Goal: Information Seeking & Learning: Learn about a topic

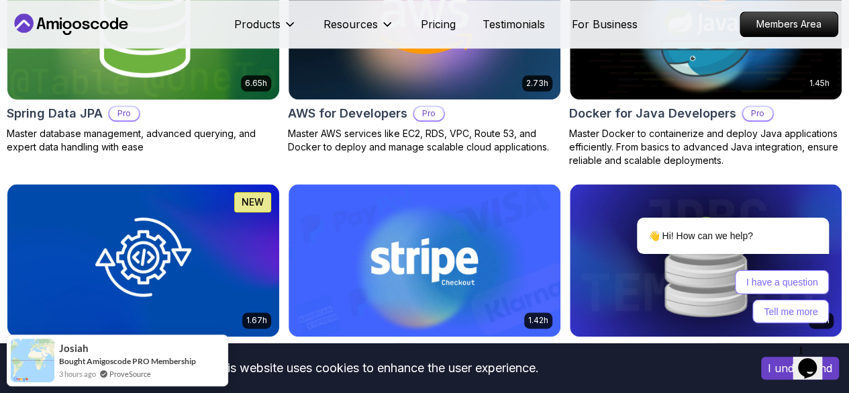
scroll to position [716, 0]
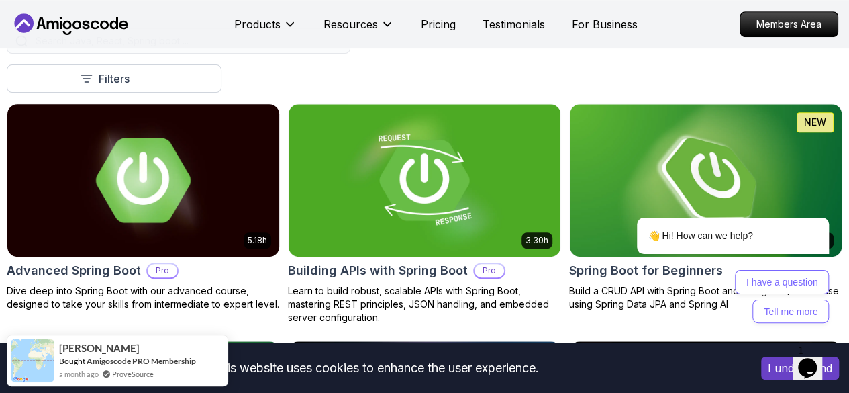
scroll to position [319, 0]
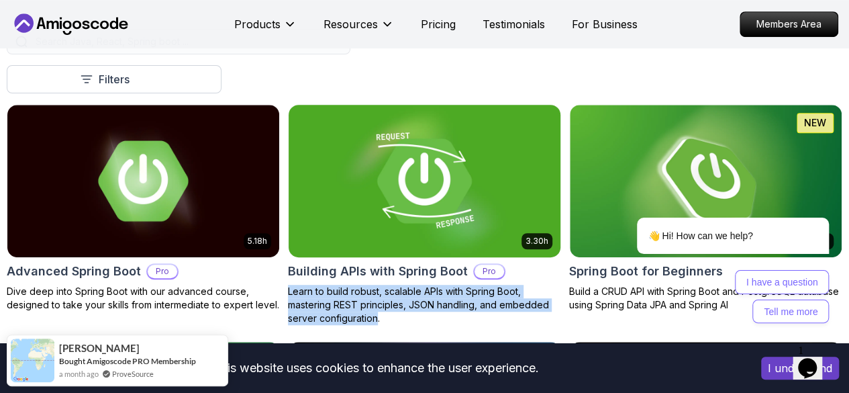
drag, startPoint x: 438, startPoint y: 227, endPoint x: 500, endPoint y: 271, distance: 76.2
click at [500, 285] on p "Learn to build robust, scalable APIs with Spring Boot, mastering REST principle…" at bounding box center [424, 305] width 273 height 40
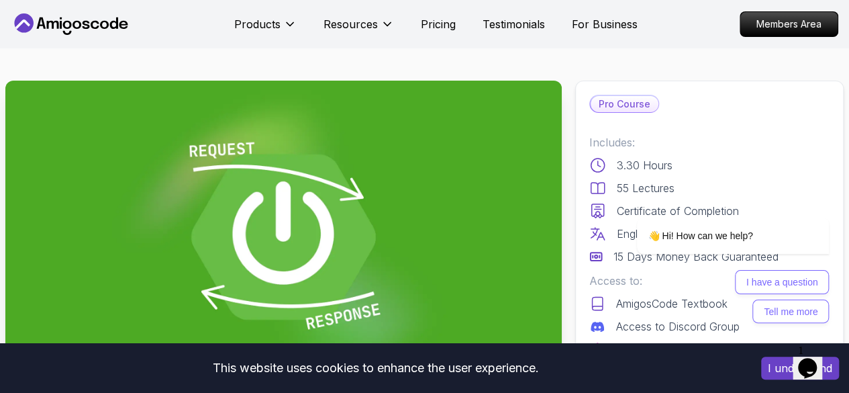
click at [500, 271] on img at bounding box center [283, 237] width 557 height 313
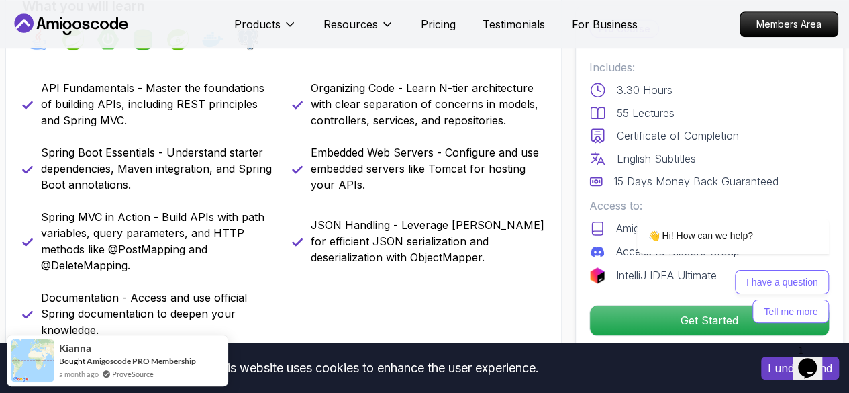
scroll to position [566, 0]
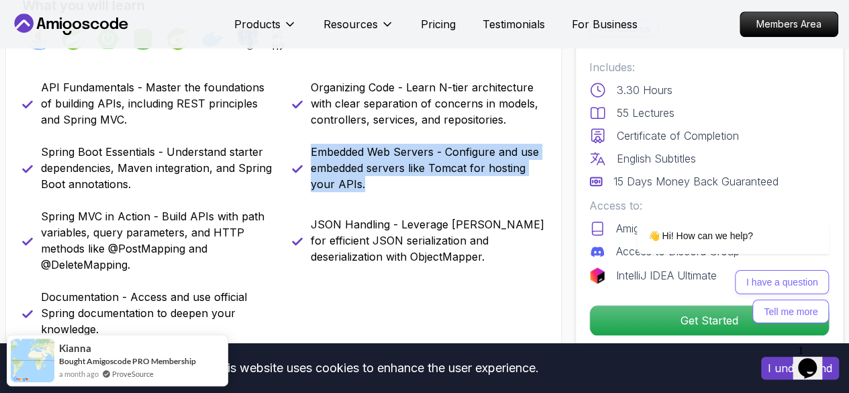
drag, startPoint x: 312, startPoint y: 154, endPoint x: 361, endPoint y: 183, distance: 57.8
click at [361, 183] on p "Embedded Web Servers - Configure and use embedded servers like Tomcat for hosti…" at bounding box center [428, 168] width 235 height 48
drag, startPoint x: 361, startPoint y: 183, endPoint x: 310, endPoint y: 146, distance: 63.4
click at [311, 146] on p "Embedded Web Servers - Configure and use embedded servers like Tomcat for hosti…" at bounding box center [428, 168] width 235 height 48
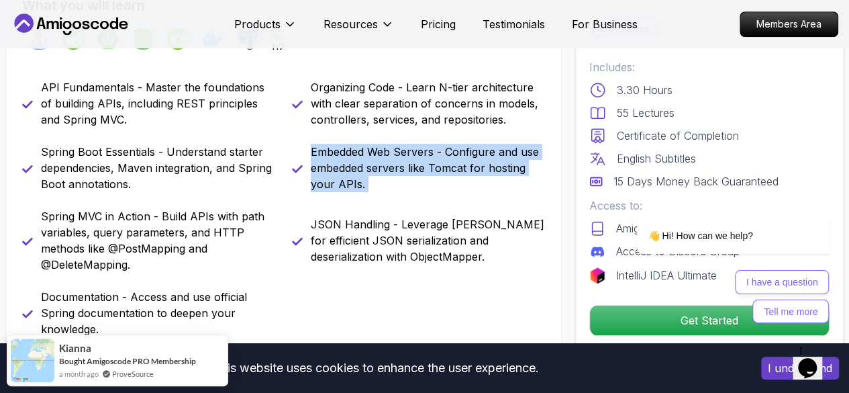
click at [312, 150] on p "Embedded Web Servers - Configure and use embedded servers like Tomcat for hosti…" at bounding box center [428, 168] width 235 height 48
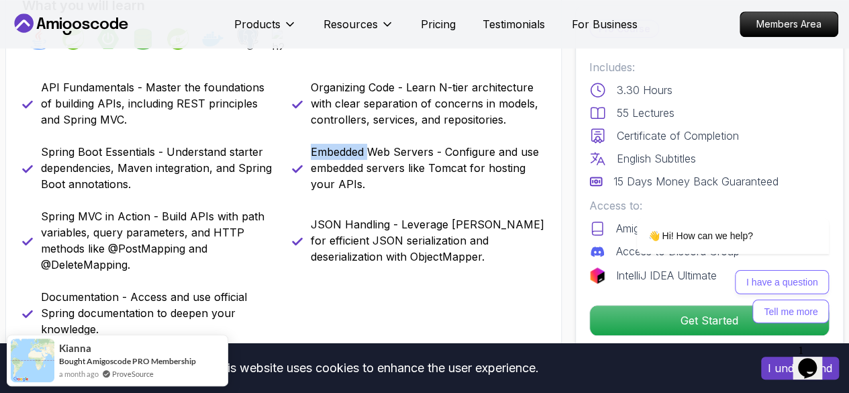
click at [312, 150] on p "Embedded Web Servers - Configure and use embedded servers like Tomcat for hosti…" at bounding box center [428, 168] width 235 height 48
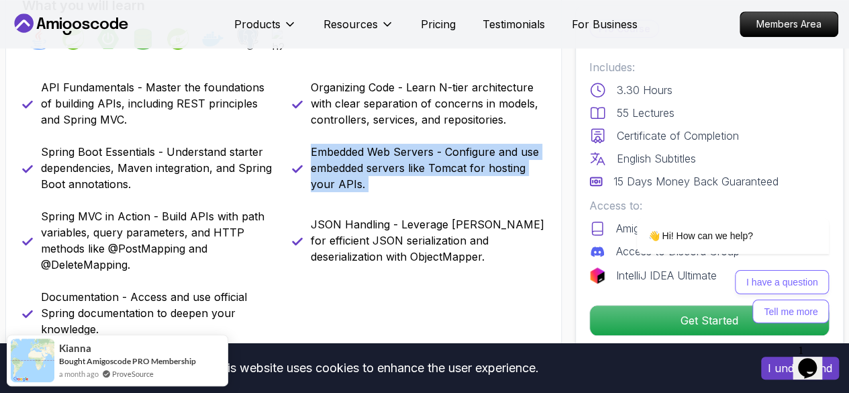
click at [312, 150] on p "Embedded Web Servers - Configure and use embedded servers like Tomcat for hosti…" at bounding box center [428, 168] width 235 height 48
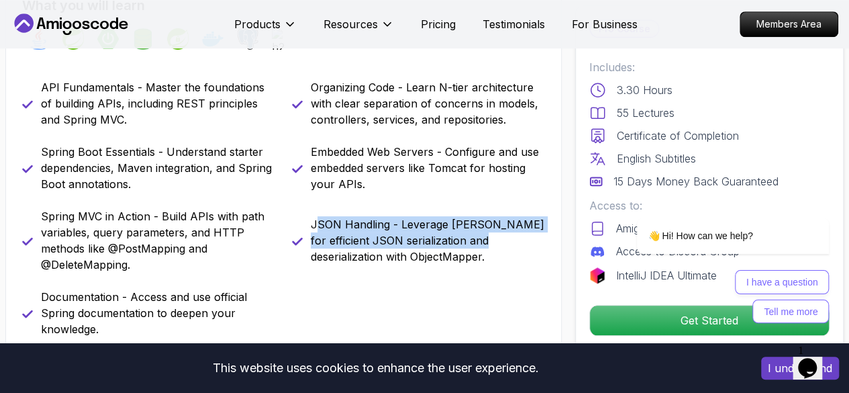
drag, startPoint x: 314, startPoint y: 220, endPoint x: 340, endPoint y: 249, distance: 39.0
click at [340, 249] on p "JSON Handling - Leverage Jackson for efficient JSON serialization and deseriali…" at bounding box center [428, 240] width 235 height 48
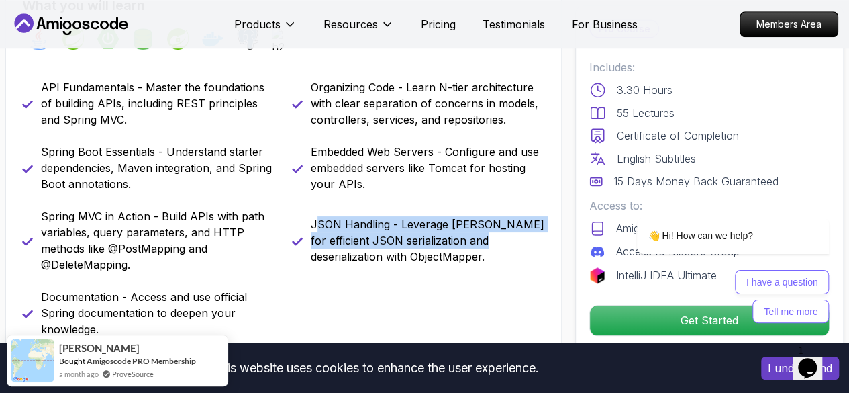
click at [340, 249] on p "JSON Handling - Leverage Jackson for efficient JSON serialization and deseriali…" at bounding box center [428, 240] width 235 height 48
drag, startPoint x: 313, startPoint y: 222, endPoint x: 485, endPoint y: 254, distance: 175.0
click at [485, 254] on p "JSON Handling - Leverage Jackson for efficient JSON serialization and deseriali…" at bounding box center [428, 240] width 235 height 48
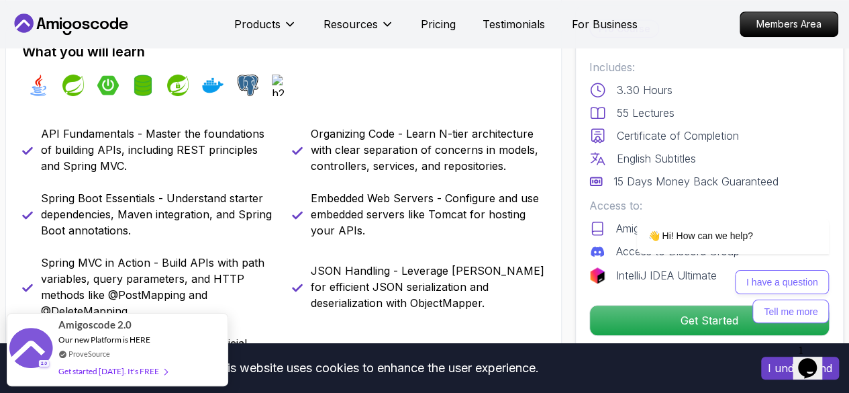
scroll to position [556, 0]
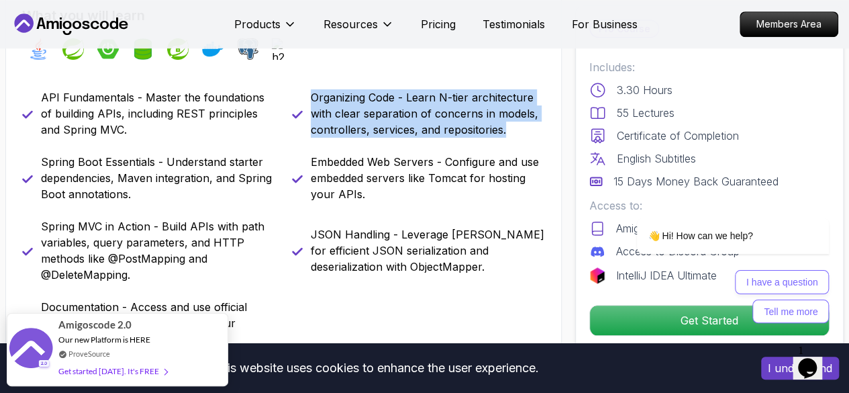
drag, startPoint x: 312, startPoint y: 97, endPoint x: 505, endPoint y: 133, distance: 196.7
click at [505, 133] on p "Organizing Code - Learn N-tier architecture with clear separation of concerns i…" at bounding box center [428, 113] width 235 height 48
drag, startPoint x: 406, startPoint y: 97, endPoint x: 503, endPoint y: 127, distance: 101.9
click at [503, 127] on p "Organizing Code - Learn N-tier architecture with clear separation of concerns i…" at bounding box center [428, 113] width 235 height 48
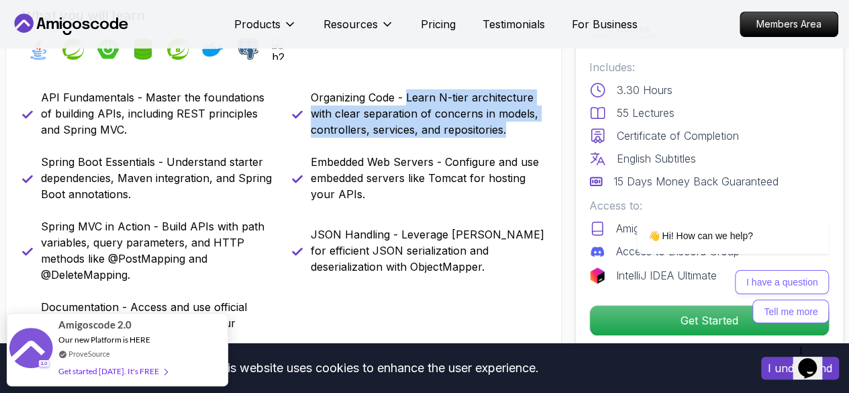
click at [503, 127] on p "Organizing Code - Learn N-tier architecture with clear separation of concerns i…" at bounding box center [428, 113] width 235 height 48
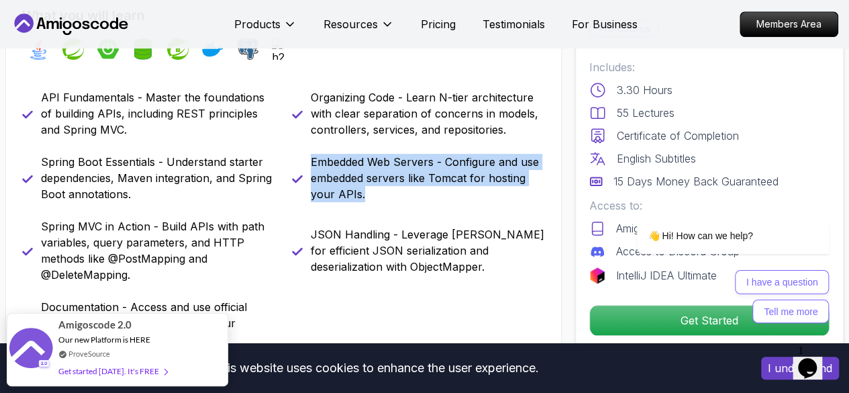
drag, startPoint x: 309, startPoint y: 158, endPoint x: 364, endPoint y: 190, distance: 63.5
click at [364, 190] on div "Embedded Web Servers - Configure and use embedded servers like Tomcat for hosti…" at bounding box center [419, 178] width 254 height 48
click at [364, 190] on p "Embedded Web Servers - Configure and use embedded servers like Tomcat for hosti…" at bounding box center [428, 178] width 235 height 48
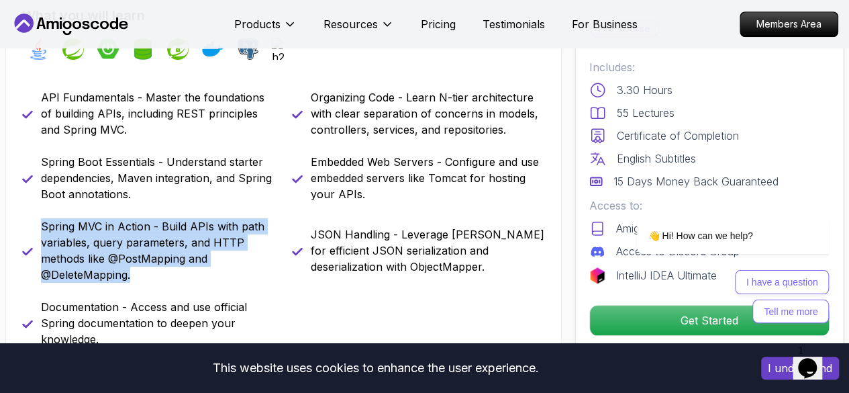
drag, startPoint x: 43, startPoint y: 224, endPoint x: 135, endPoint y: 270, distance: 103.0
click at [135, 270] on p "Spring MVC in Action - Build APIs with path variables, query parameters, and HT…" at bounding box center [158, 250] width 235 height 64
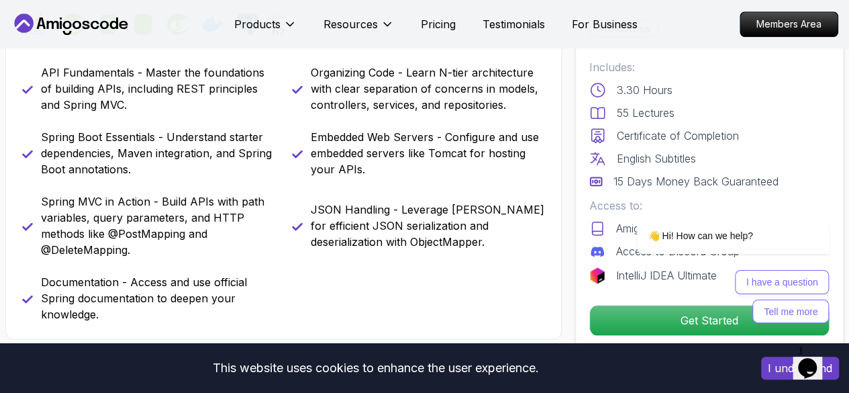
scroll to position [584, 0]
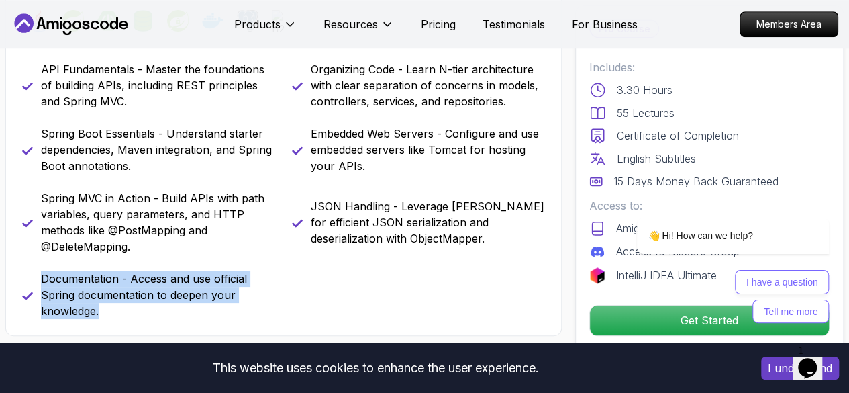
drag, startPoint x: 42, startPoint y: 274, endPoint x: 99, endPoint y: 306, distance: 65.5
click at [99, 306] on p "Documentation - Access and use official Spring documentation to deepen your kno…" at bounding box center [158, 295] width 235 height 48
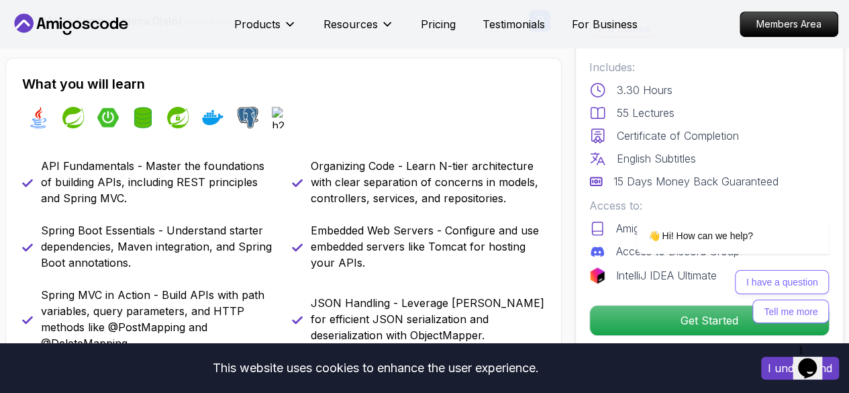
scroll to position [487, 0]
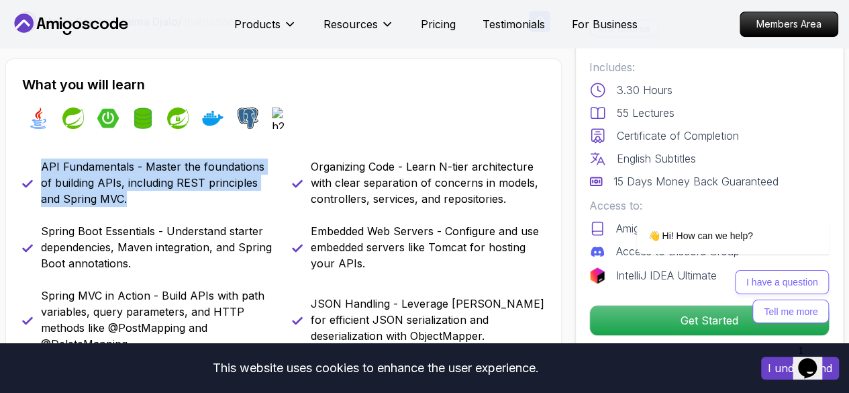
drag, startPoint x: 41, startPoint y: 163, endPoint x: 103, endPoint y: 194, distance: 69.7
click at [103, 194] on p "API Fundamentals - Master the foundations of building APIs, including REST prin…" at bounding box center [158, 182] width 235 height 48
drag, startPoint x: 102, startPoint y: 194, endPoint x: 46, endPoint y: 171, distance: 60.8
click at [46, 171] on p "API Fundamentals - Master the foundations of building APIs, including REST prin…" at bounding box center [158, 182] width 235 height 48
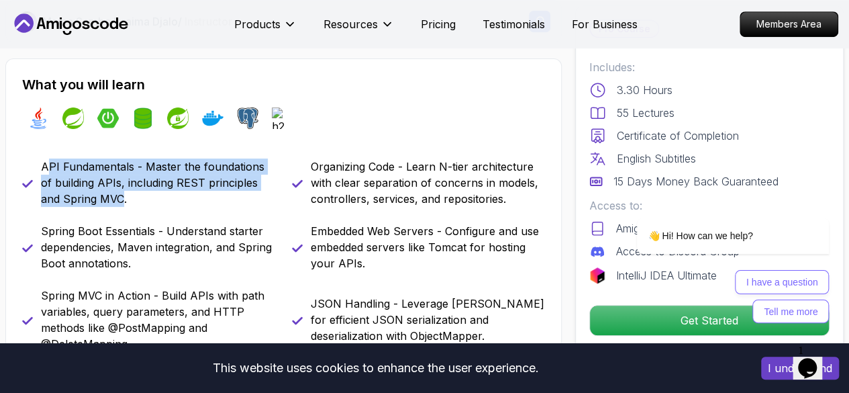
click at [46, 171] on p "API Fundamentals - Master the foundations of building APIs, including REST prin…" at bounding box center [158, 182] width 235 height 48
drag, startPoint x: 42, startPoint y: 167, endPoint x: 104, endPoint y: 195, distance: 68.5
click at [104, 195] on p "API Fundamentals - Master the foundations of building APIs, including REST prin…" at bounding box center [158, 182] width 235 height 48
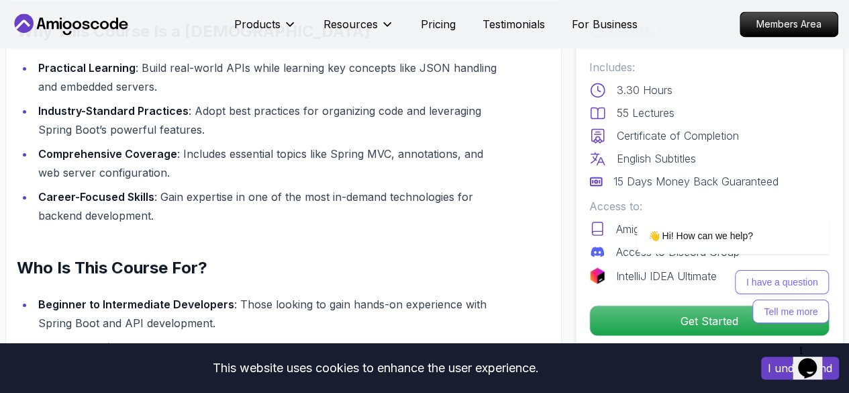
scroll to position [1084, 0]
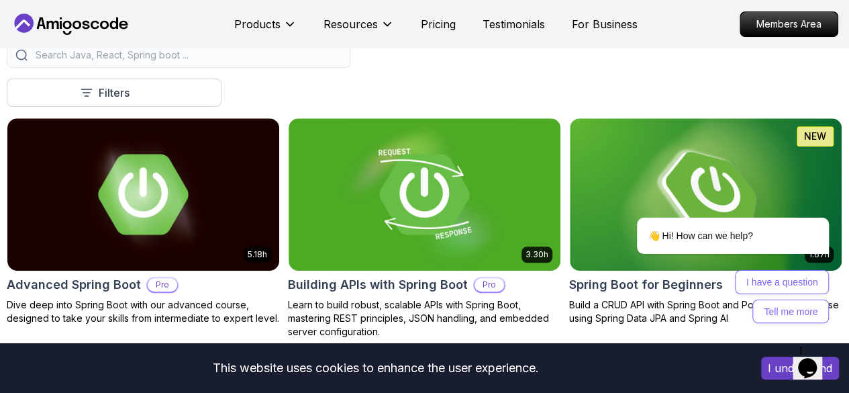
scroll to position [304, 0]
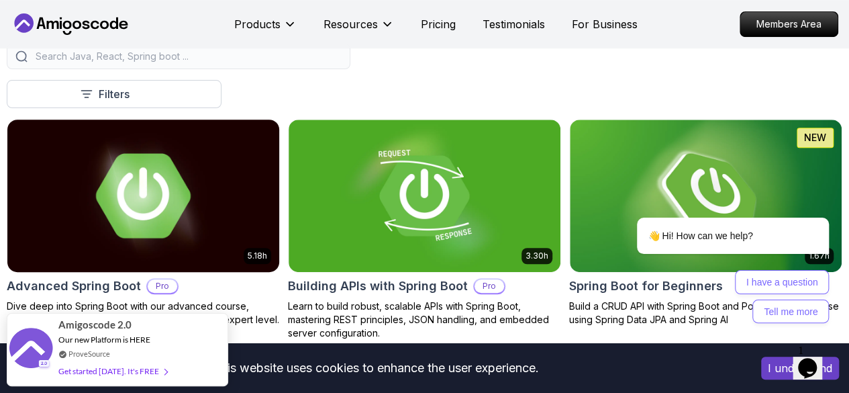
click at [286, 202] on img at bounding box center [143, 195] width 285 height 160
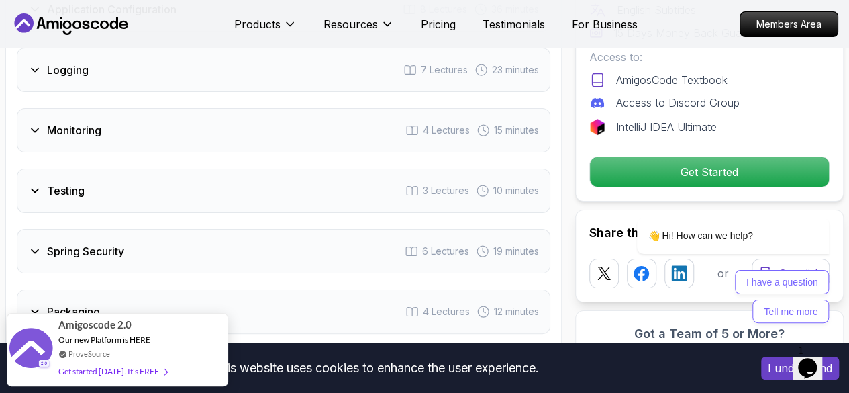
scroll to position [2542, 0]
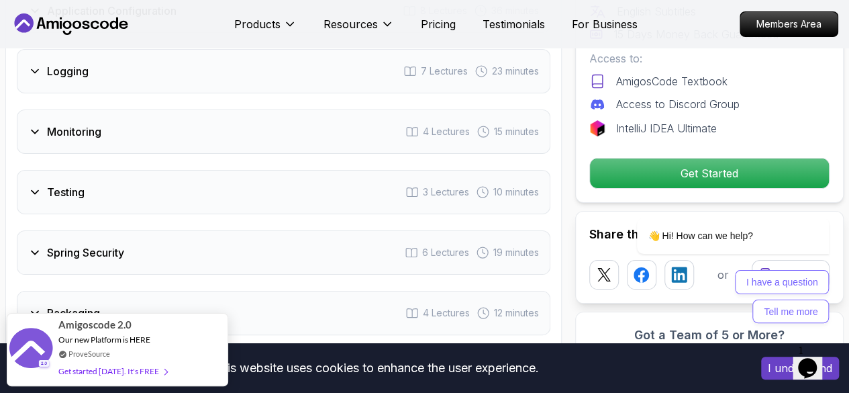
click at [275, 122] on div "Monitoring 4 Lectures 15 minutes" at bounding box center [284, 131] width 534 height 44
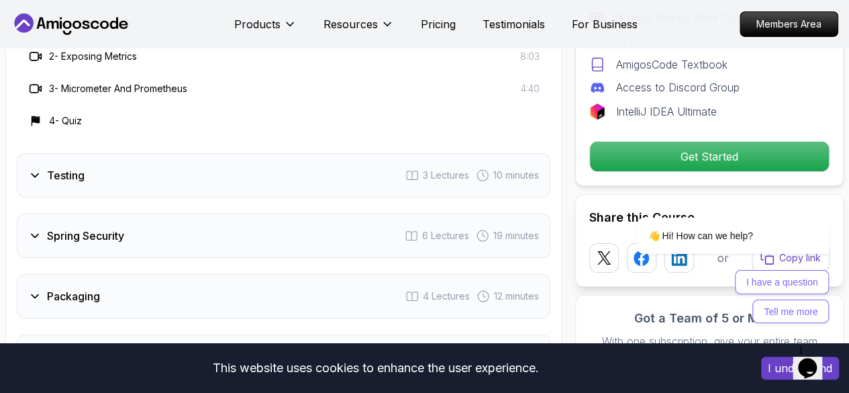
scroll to position [2592, 0]
click at [91, 174] on div "Testing 3 Lectures 10 minutes" at bounding box center [284, 174] width 534 height 44
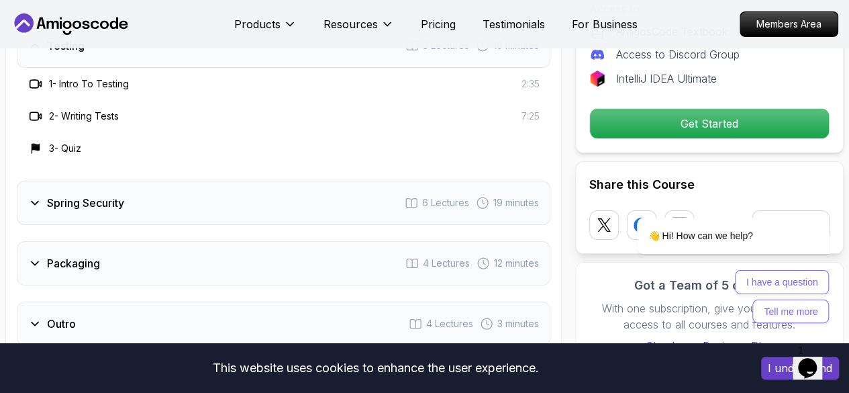
click at [79, 195] on h3 "Spring Security" at bounding box center [85, 203] width 77 height 16
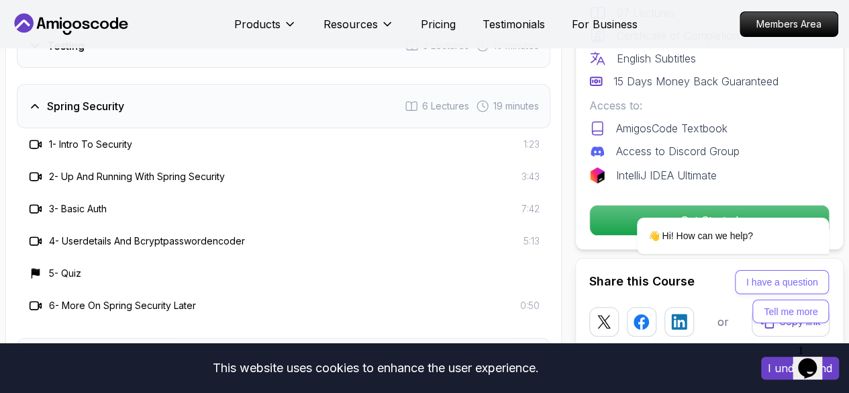
click at [81, 138] on h3 "1 - Intro To Security" at bounding box center [90, 144] width 83 height 13
click at [38, 140] on icon at bounding box center [34, 144] width 9 height 8
click at [34, 139] on icon at bounding box center [35, 144] width 13 height 13
click at [35, 170] on icon at bounding box center [35, 176] width 13 height 13
click at [614, 219] on div "👋 Hi! How can we help?" at bounding box center [716, 236] width 228 height 37
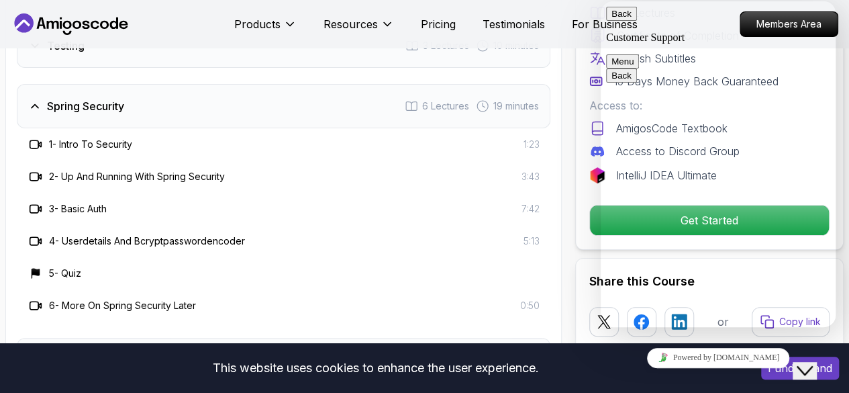
click at [632, 19] on span "Back" at bounding box center [632, 14] width 0 height 10
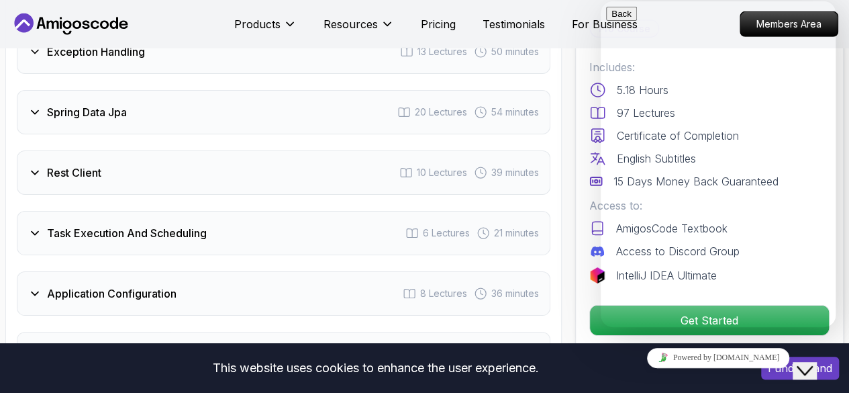
scroll to position [2161, 0]
click at [552, 91] on div "Course Curriculum 13 Sections 97 Lectures 5.18 hours of content Intro 3 Lecture…" at bounding box center [283, 356] width 557 height 1077
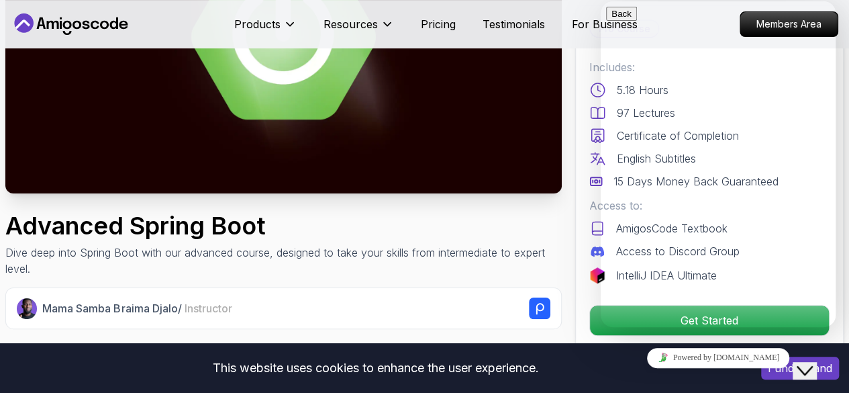
scroll to position [0, 0]
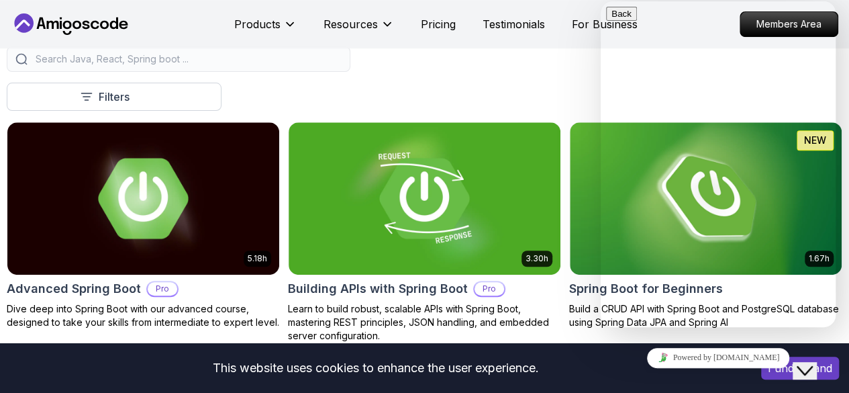
scroll to position [304, 0]
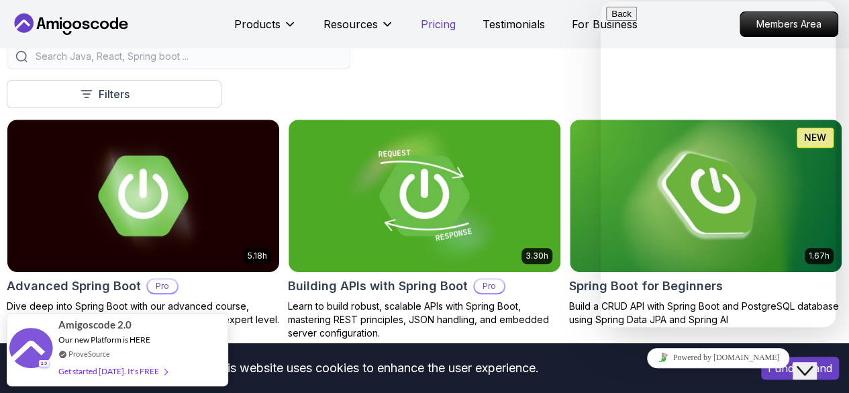
click at [436, 19] on p "Pricing" at bounding box center [438, 24] width 35 height 16
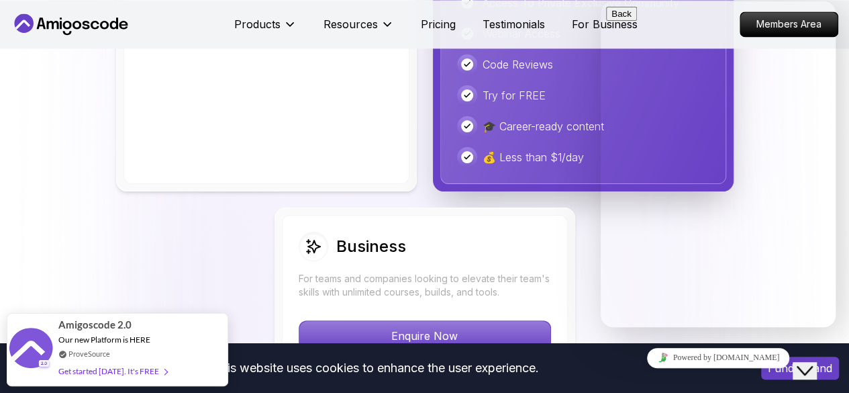
scroll to position [3651, 0]
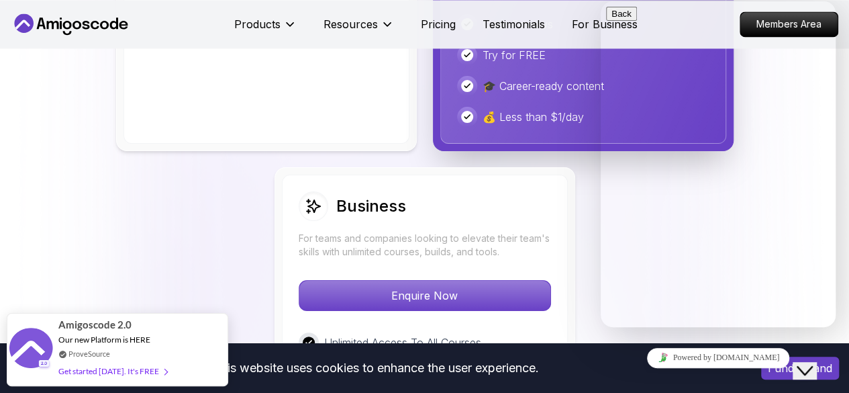
click at [230, 220] on div "Free Ideal for beginners exploring coding and learning the basics for free. Sta…" at bounding box center [425, 31] width 836 height 1059
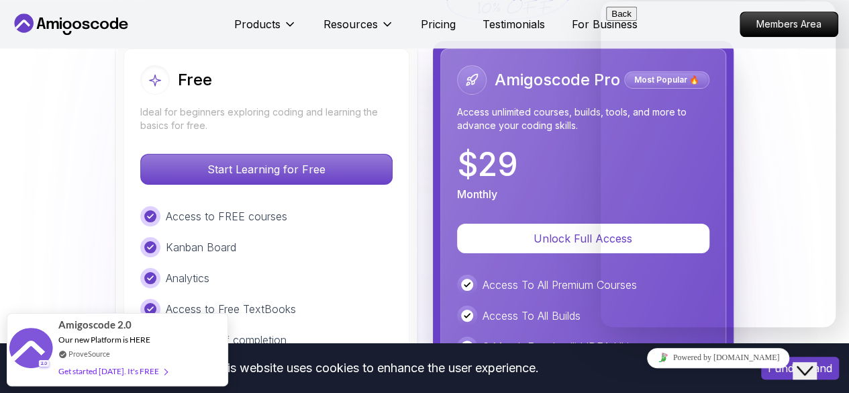
scroll to position [3123, 0]
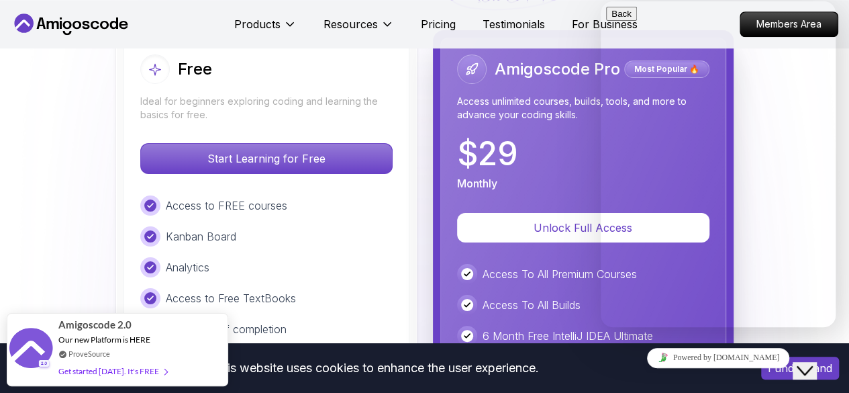
click at [230, 257] on div "Analytics" at bounding box center [266, 267] width 252 height 20
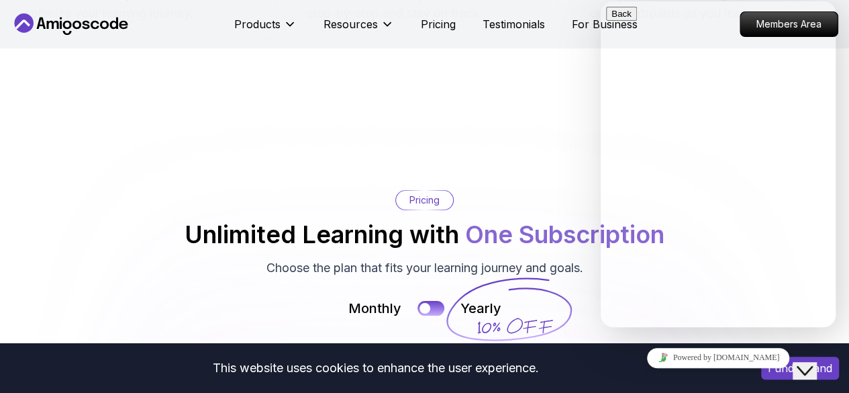
scroll to position [2794, 0]
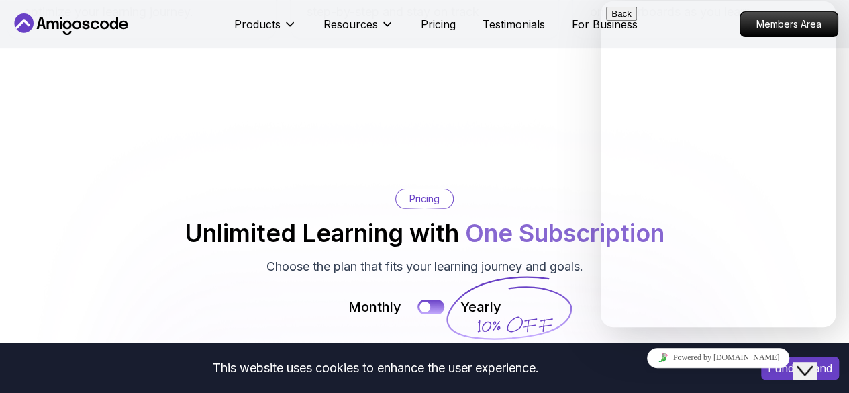
click at [541, 189] on div "Pricing Unlimited Learning with One Subscription Choose the plan that fits your…" at bounding box center [425, 232] width 836 height 87
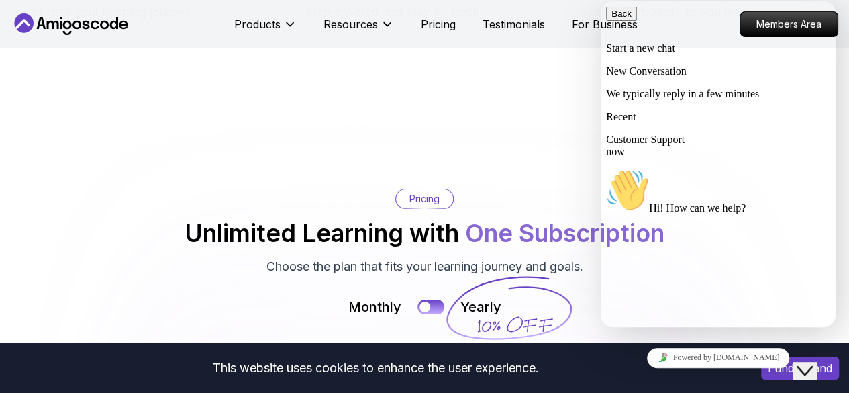
click at [811, 363] on icon "Close Chat This icon closes the chat window." at bounding box center [805, 371] width 16 height 16
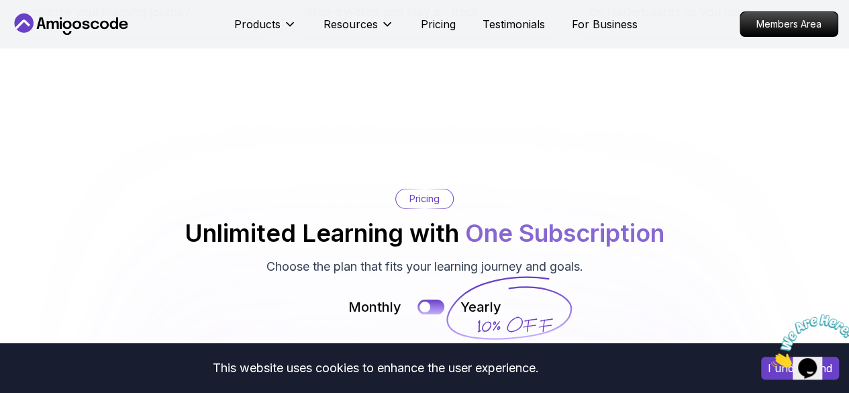
drag, startPoint x: 784, startPoint y: 327, endPoint x: 811, endPoint y: 357, distance: 40.4
click at [811, 357] on img at bounding box center [812, 340] width 83 height 53
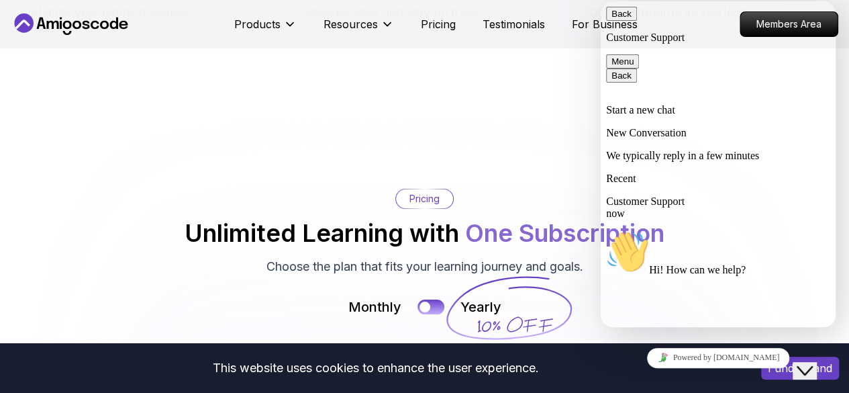
click at [524, 189] on div "Pricing Unlimited Learning with One Subscription Choose the plan that fits your…" at bounding box center [425, 232] width 836 height 87
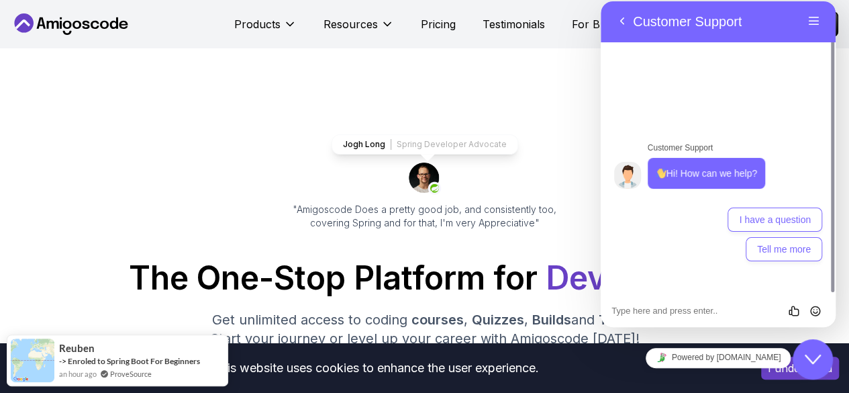
click at [809, 353] on icon "Close Chat This icon closes the chat window." at bounding box center [813, 359] width 16 height 16
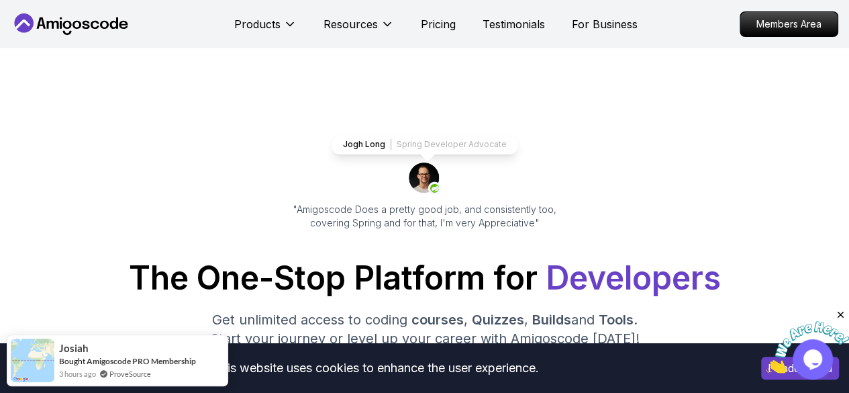
click at [446, 17] on p "Pricing" at bounding box center [438, 24] width 35 height 16
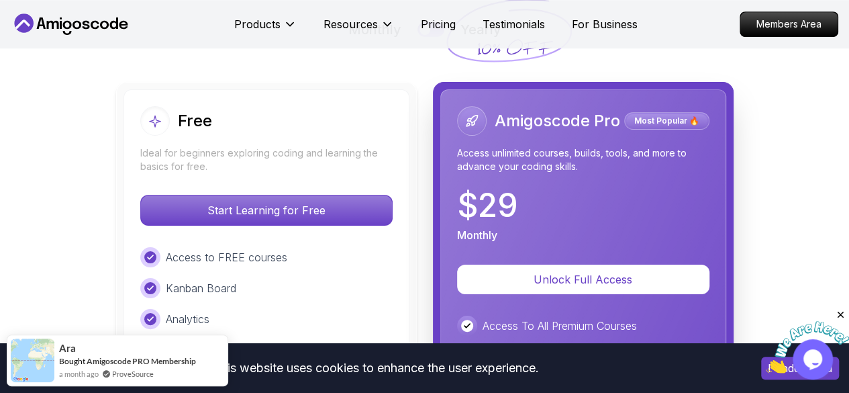
scroll to position [3039, 0]
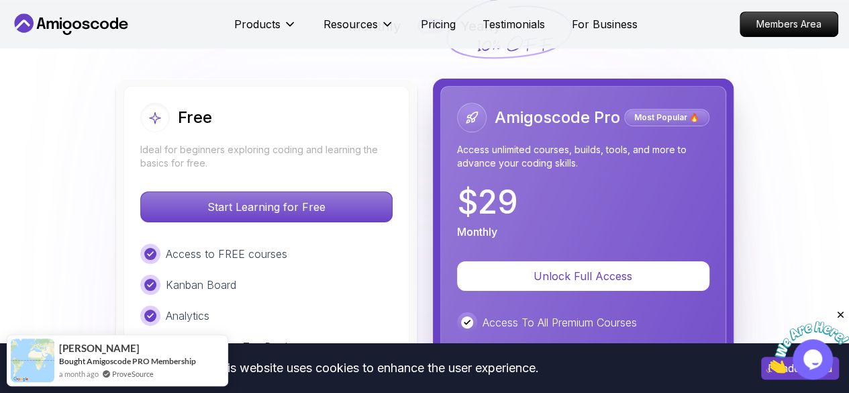
scroll to position [3027, 0]
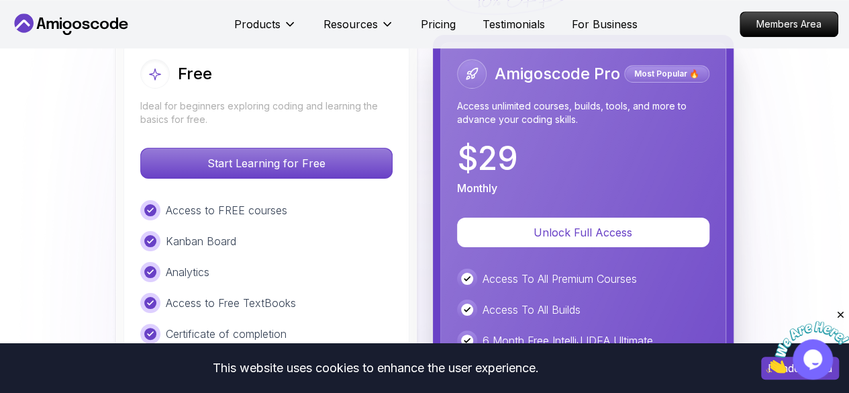
scroll to position [3064, 0]
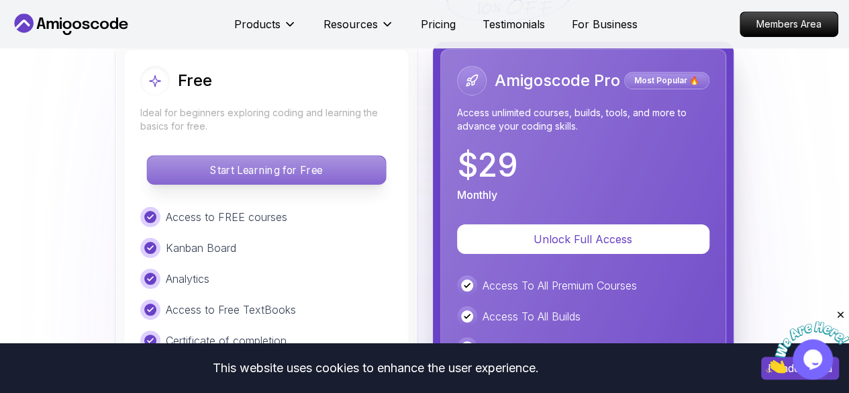
click at [342, 177] on p "Start Learning for Free" at bounding box center [266, 170] width 238 height 28
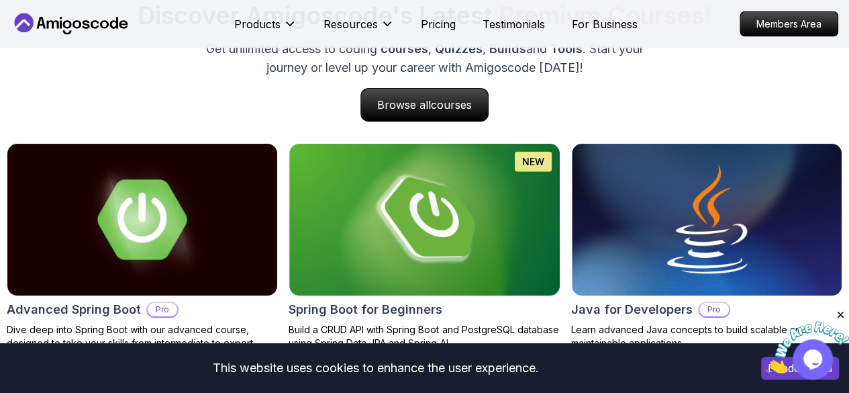
scroll to position [1347, 0]
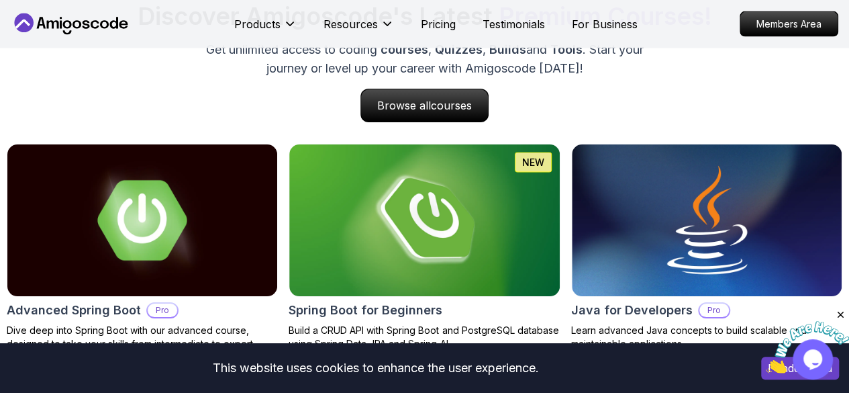
click at [379, 241] on img at bounding box center [424, 219] width 270 height 151
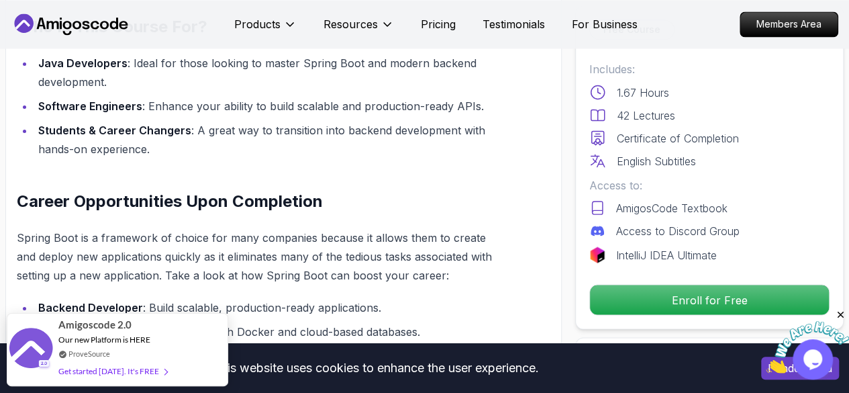
scroll to position [1188, 0]
